Goal: Information Seeking & Learning: Learn about a topic

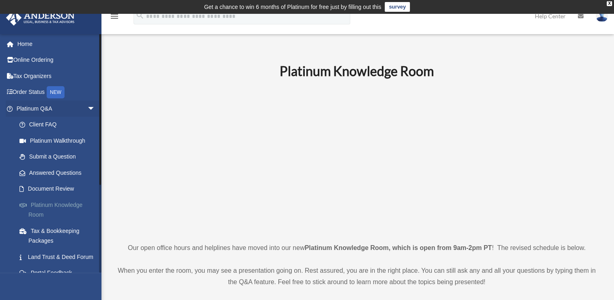
click at [64, 202] on link "Platinum Knowledge Room" at bounding box center [59, 210] width 96 height 26
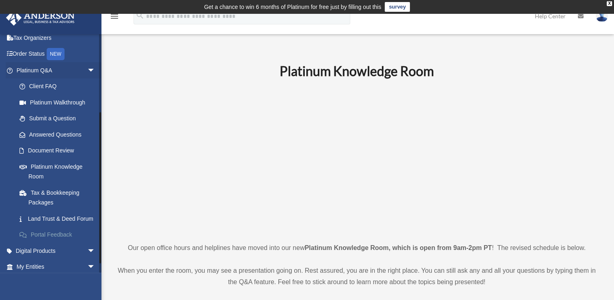
scroll to position [122, 0]
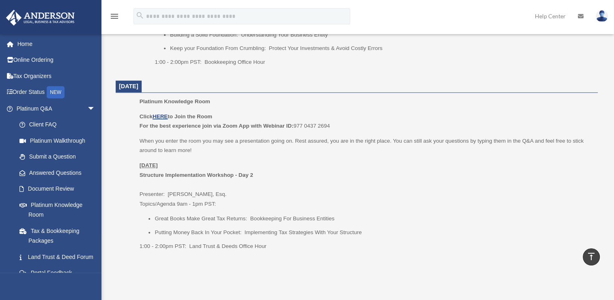
scroll to position [1036, 0]
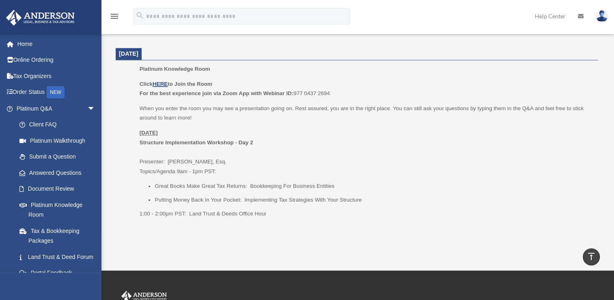
drag, startPoint x: 333, startPoint y: 91, endPoint x: 296, endPoint y: 90, distance: 37.4
click at [296, 90] on p "Click HERE to Join the Room For the best experience join via Zoom App with Webi…" at bounding box center [366, 88] width 453 height 19
copy p "977 0437 2694"
click at [330, 153] on p "Friday, September 26 Structure Implementation Workshop - Day 2 Presenter: Josh …" at bounding box center [366, 152] width 453 height 48
click at [231, 132] on p "Friday, September 26 Structure Implementation Workshop - Day 2 Presenter: Josh …" at bounding box center [366, 152] width 453 height 48
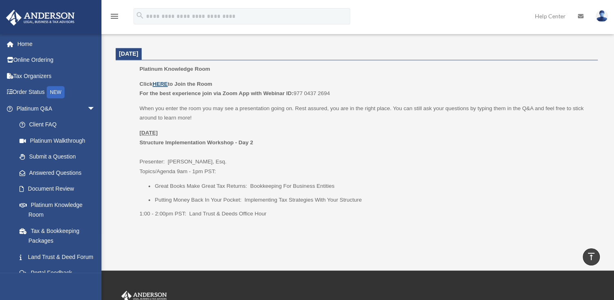
click at [164, 85] on u "HERE" at bounding box center [160, 84] width 15 height 6
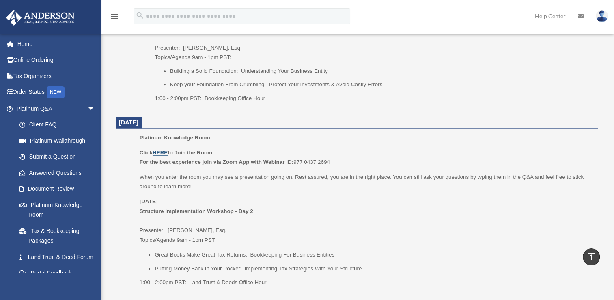
scroll to position [1077, 0]
